Goal: Ask a question

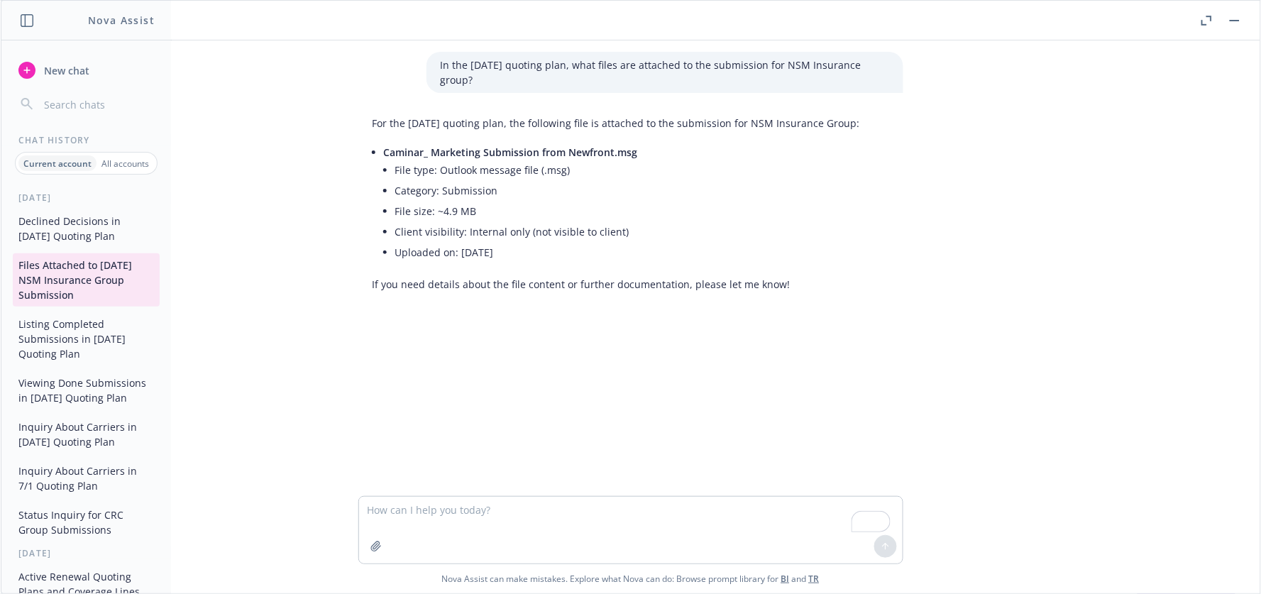
scroll to position [175, 0]
click at [57, 71] on span "New chat" at bounding box center [65, 70] width 48 height 15
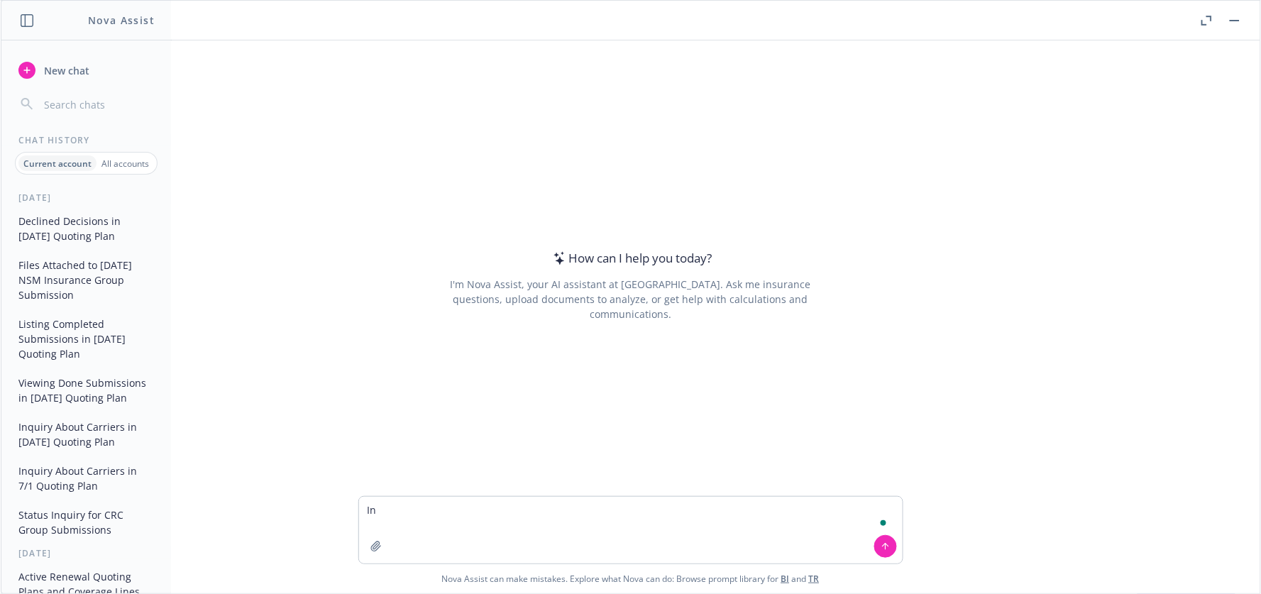
type textarea "I"
paste textarea "In the [DATE] quoting plan,"
type textarea "In the [DATE] quoting plan, show me the Travelers quote for Cyber Liability"
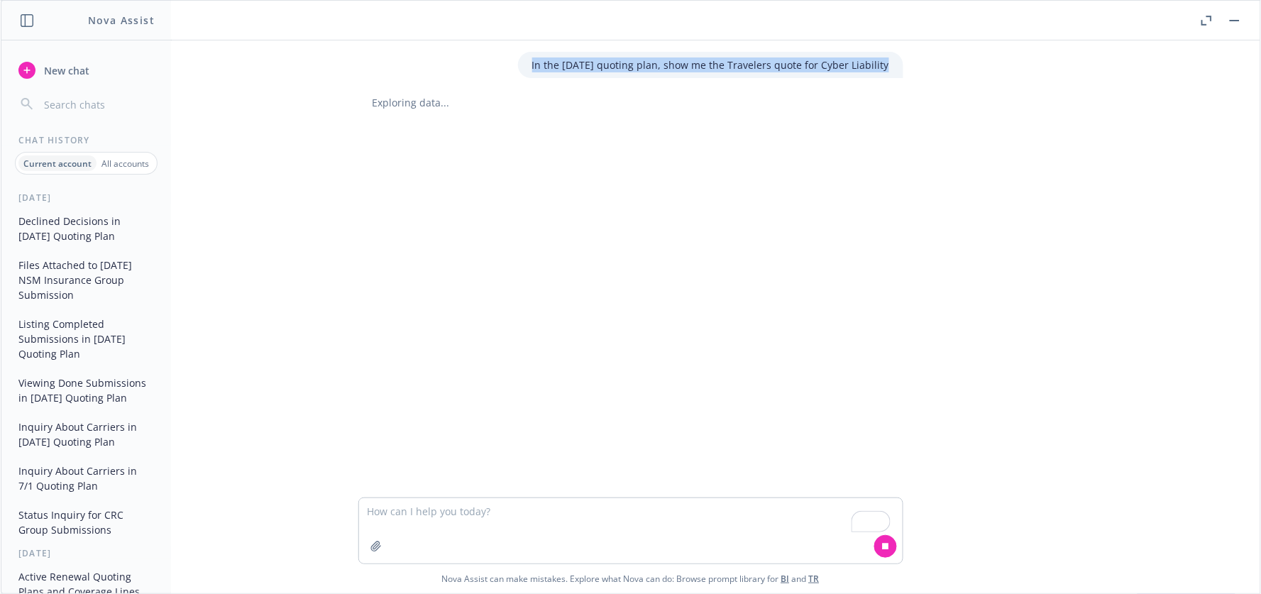
drag, startPoint x: 540, startPoint y: 66, endPoint x: 890, endPoint y: 66, distance: 349.9
click at [890, 66] on div "In the [DATE] quoting plan, show me the Travelers quote for Cyber Liability" at bounding box center [710, 65] width 385 height 26
copy p "In the [DATE] quoting plan, show me the Travelers quote for Cyber Liability"
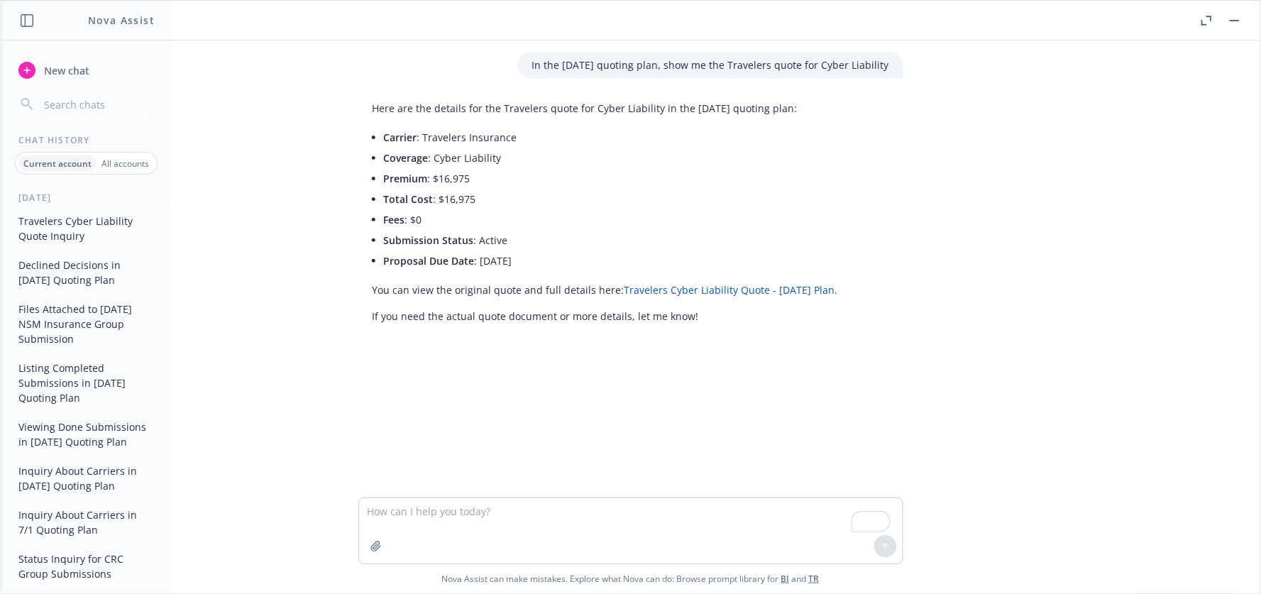
click at [470, 131] on li "Carrier : Travelers Insurance" at bounding box center [611, 137] width 454 height 21
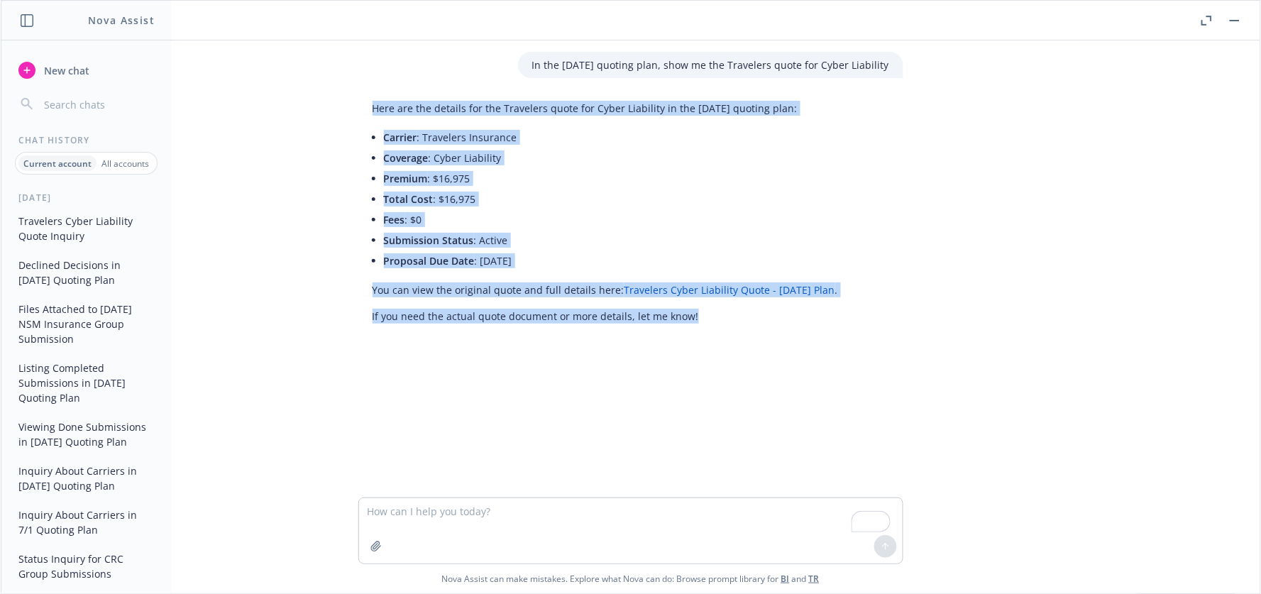
drag, startPoint x: 368, startPoint y: 106, endPoint x: 696, endPoint y: 313, distance: 388.5
click at [696, 313] on div "Here are the details for the Travelers quote for Cyber Liability in the [DATE] …" at bounding box center [605, 212] width 494 height 234
copy div "Here are the details for the Travelers quote for Cyber Liability in the [DATE] …"
click at [1053, 94] on div "In the [DATE] quoting plan, show me the Travelers quote for Cyber Liability Her…" at bounding box center [631, 268] width 1260 height 457
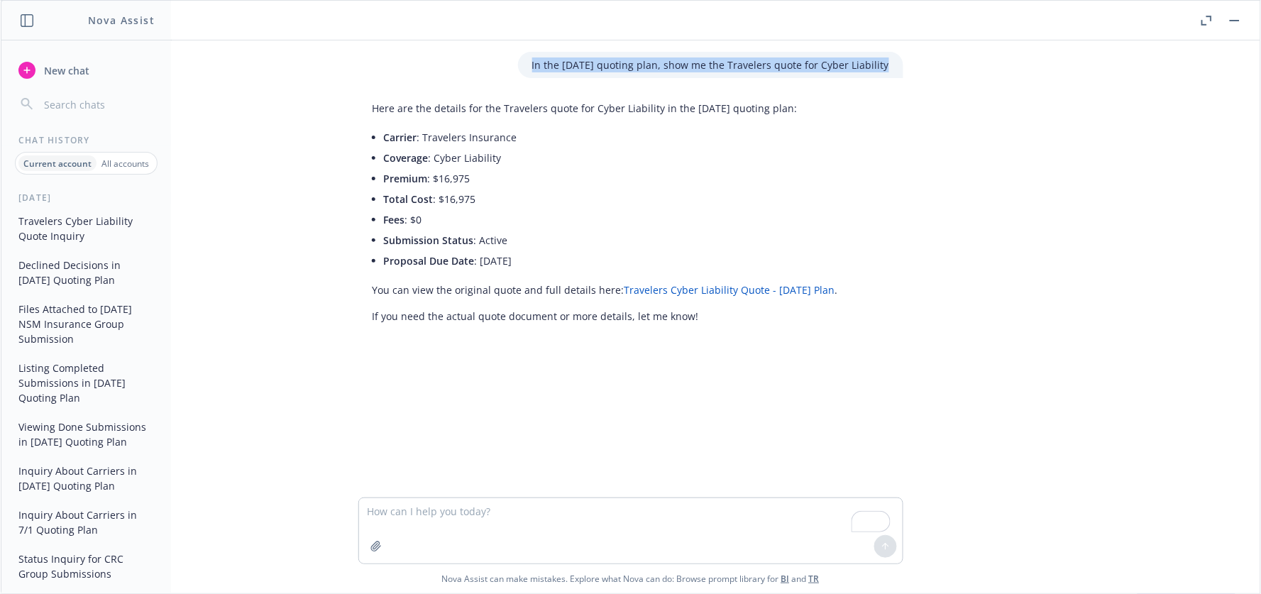
drag, startPoint x: 883, startPoint y: 65, endPoint x: 534, endPoint y: 62, distance: 349.2
click at [534, 62] on div "In the [DATE] quoting plan, show me the Travelers quote for Cyber Liability" at bounding box center [710, 65] width 385 height 26
copy p "In the [DATE] quoting plan, show me the Travelers quote for Cyber Liability"
click at [52, 69] on span "New chat" at bounding box center [65, 70] width 48 height 15
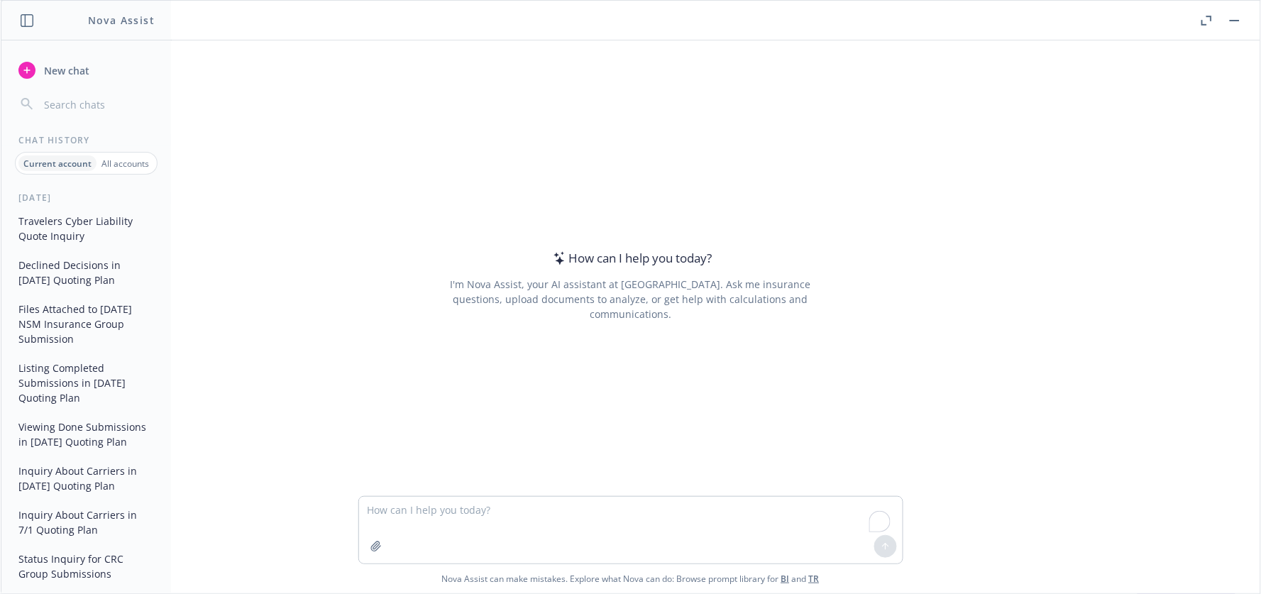
type textarea "In the [DATE] quoting plan, show me the Travelers quote for Cyber Liability"
